Goal: Task Accomplishment & Management: Complete application form

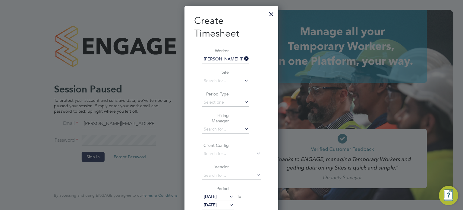
scroll to position [382, 94]
click at [272, 15] on div at bounding box center [271, 12] width 11 height 11
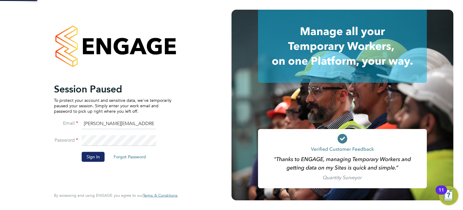
click at [89, 157] on button "Sign In" at bounding box center [93, 157] width 23 height 10
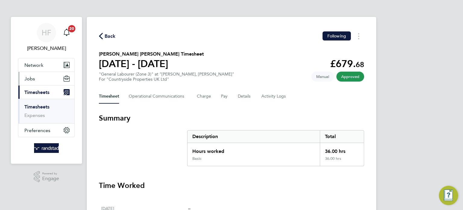
click at [36, 80] on button "Jobs" at bounding box center [46, 78] width 56 height 13
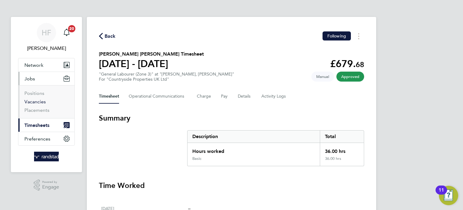
click at [38, 101] on link "Vacancies" at bounding box center [34, 102] width 21 height 6
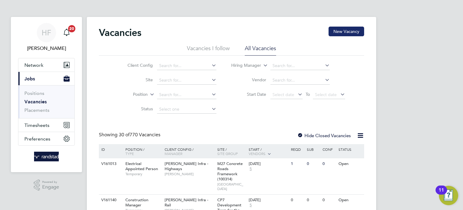
click at [354, 28] on button "New Vacancy" at bounding box center [347, 32] width 36 height 10
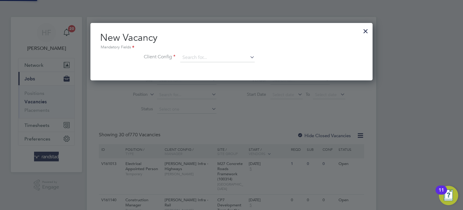
scroll to position [57, 283]
click at [194, 59] on input at bounding box center [217, 57] width 74 height 9
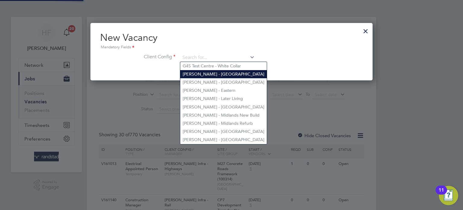
paste input "V179895"
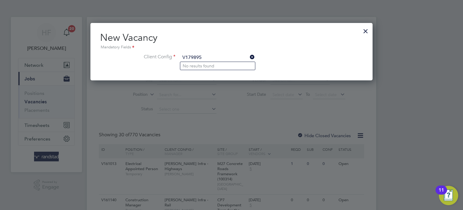
type input "V179895"
click at [369, 28] on div at bounding box center [365, 29] width 11 height 11
